Goal: Information Seeking & Learning: Understand process/instructions

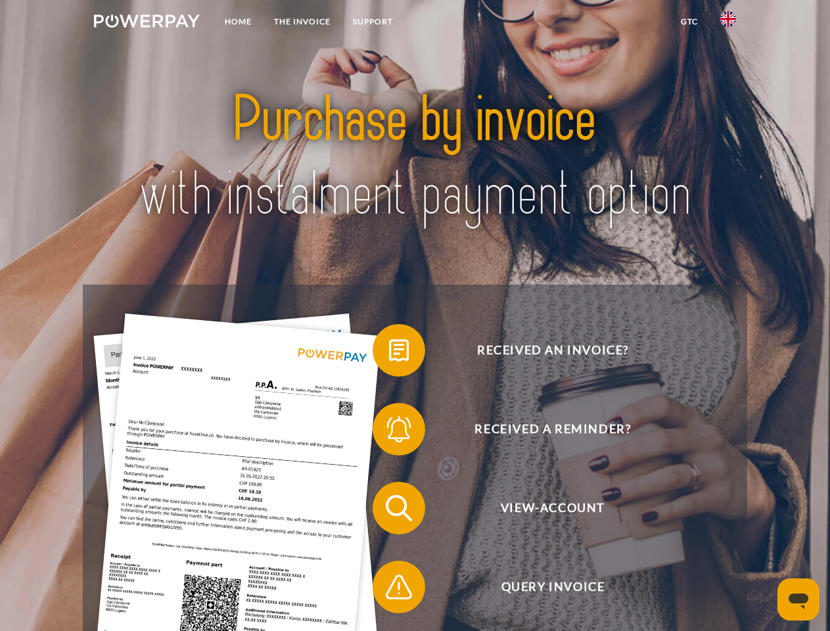
click at [147, 23] on img at bounding box center [147, 20] width 106 height 13
click at [728, 23] on img at bounding box center [728, 19] width 16 height 16
click at [689, 22] on link "GTC" at bounding box center [689, 22] width 39 height 24
click at [389, 353] on span at bounding box center [379, 350] width 66 height 66
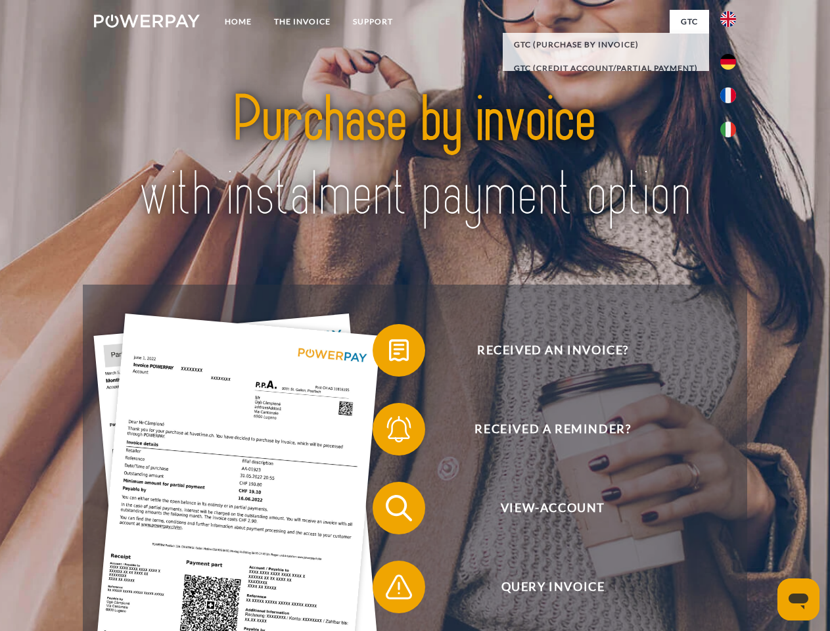
click at [389, 432] on span at bounding box center [379, 429] width 66 height 66
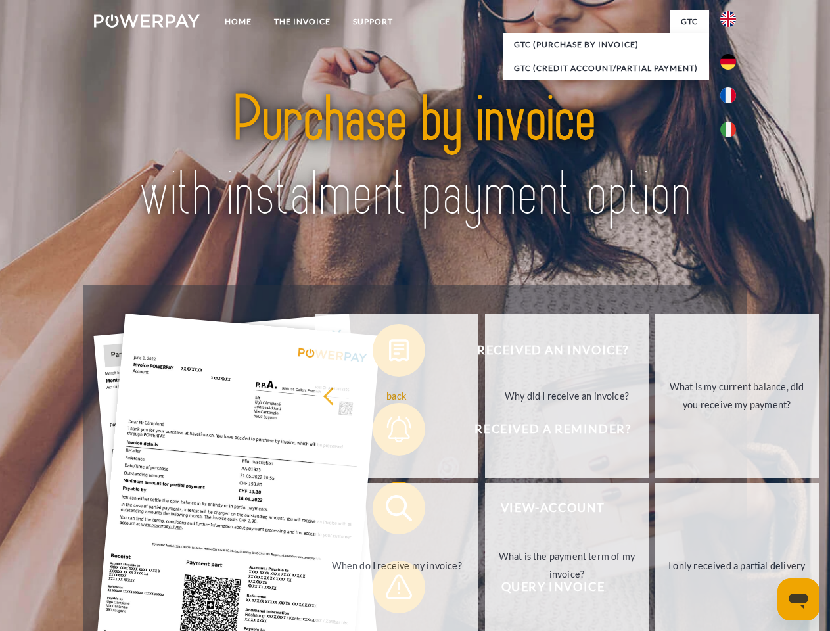
click at [485, 511] on link "What is the payment term of my invoice?" at bounding box center [567, 565] width 164 height 164
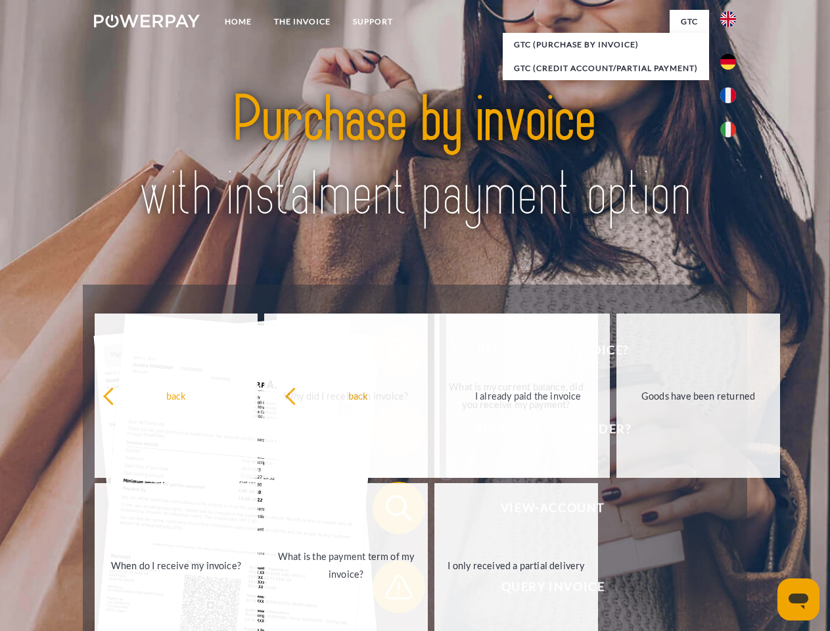
click at [389, 589] on span at bounding box center [379, 587] width 66 height 66
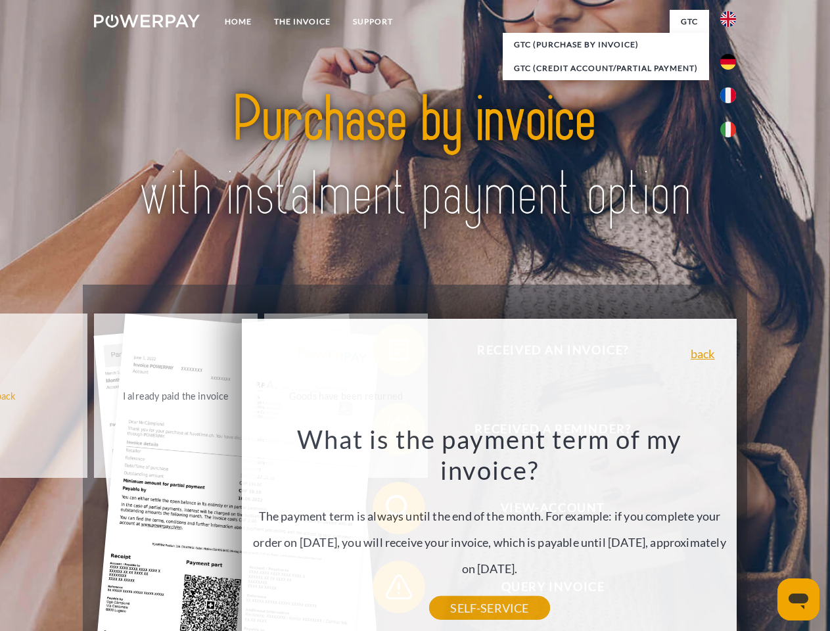
click at [798, 599] on icon "Open messaging window" at bounding box center [799, 601] width 20 height 16
